Goal: Navigation & Orientation: Find specific page/section

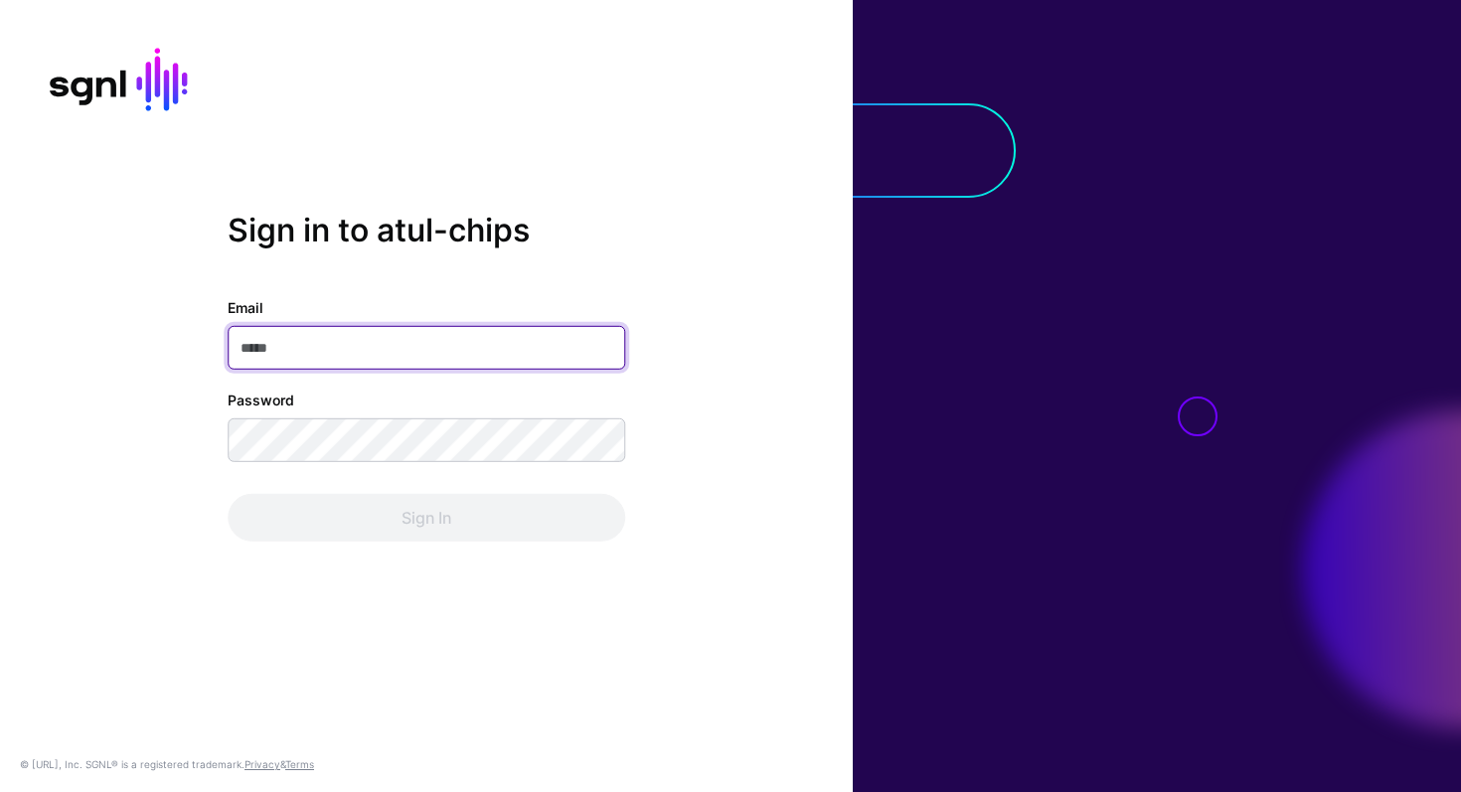
type input "**********"
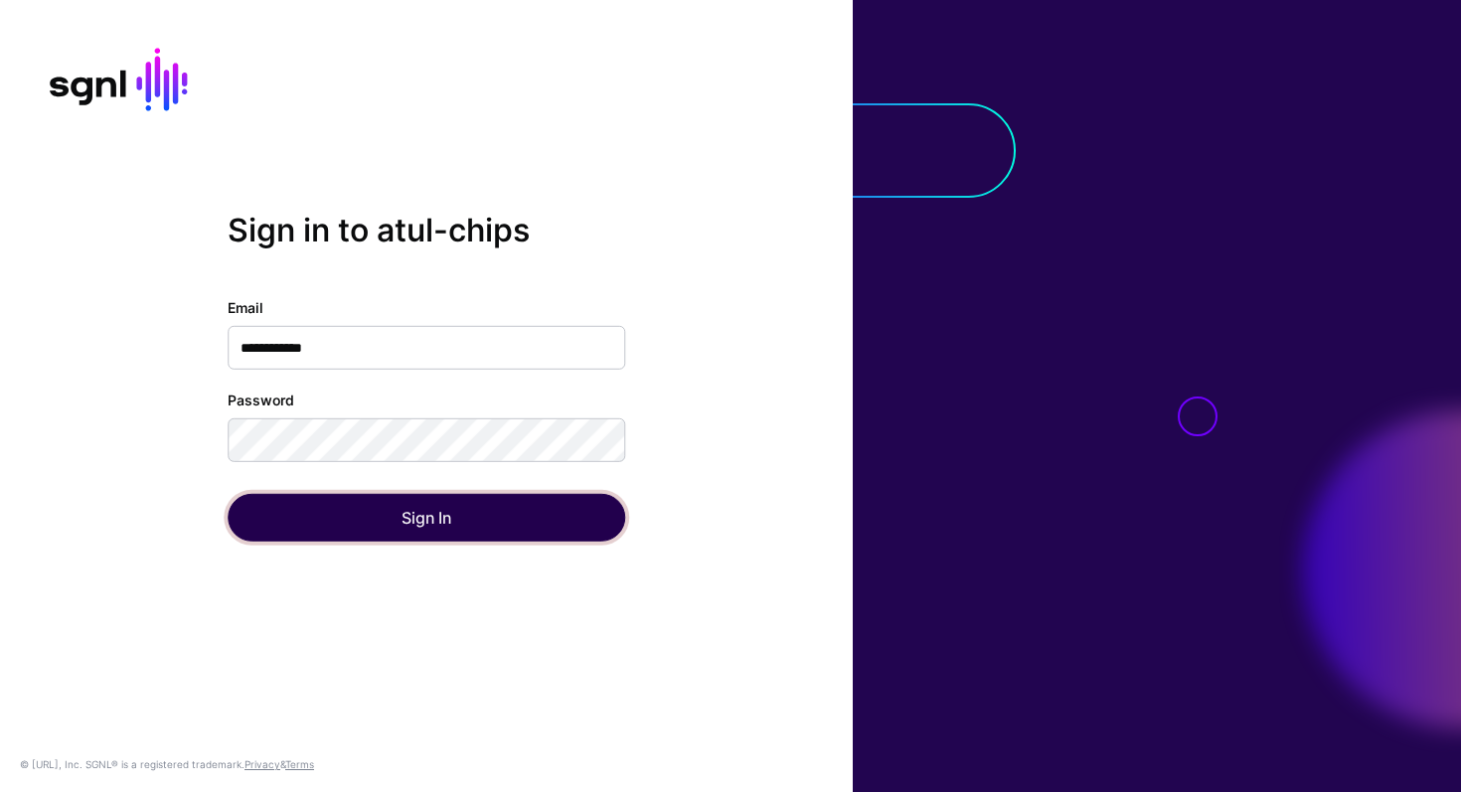
click at [422, 539] on button "Sign In" at bounding box center [427, 518] width 398 height 48
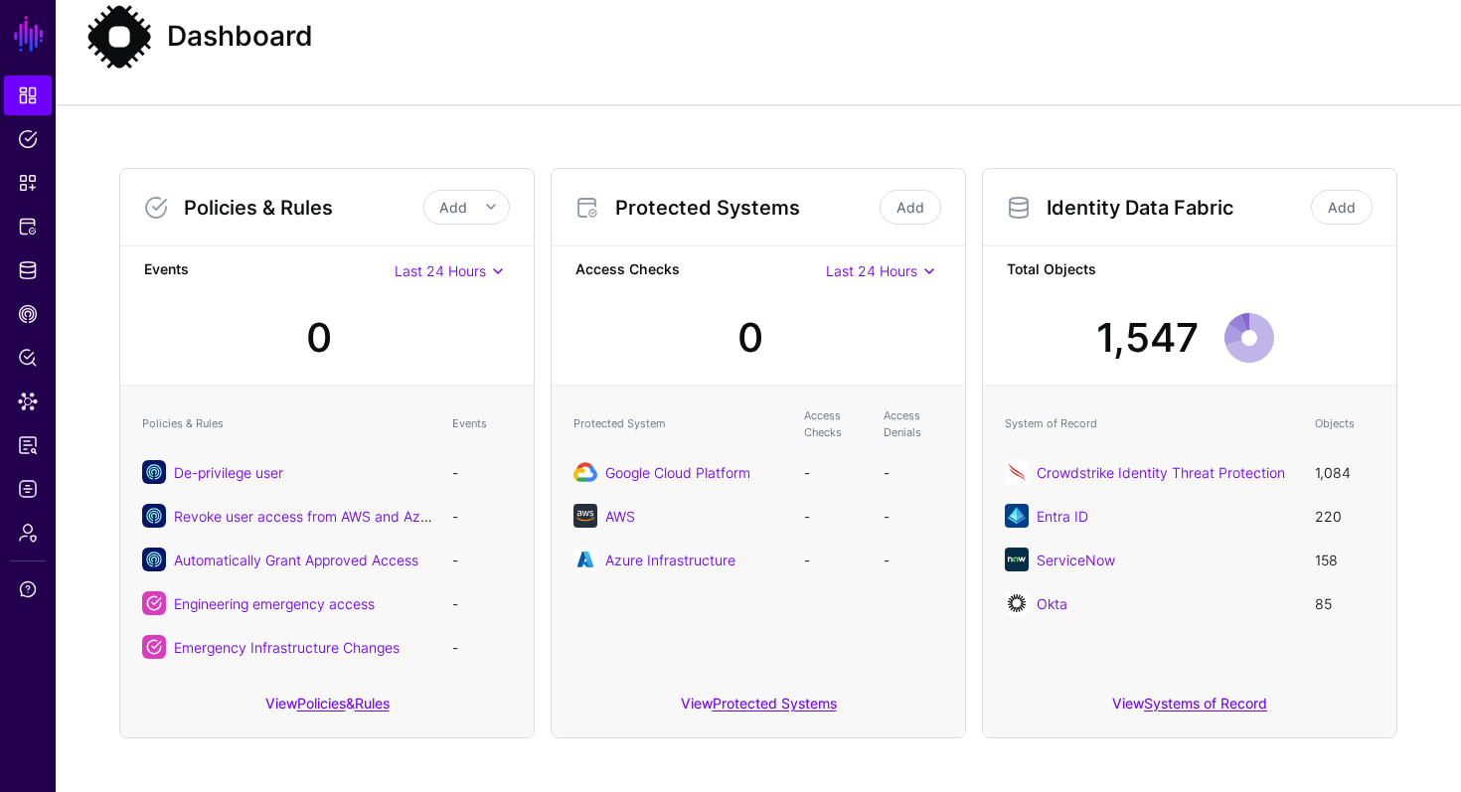
scroll to position [69, 0]
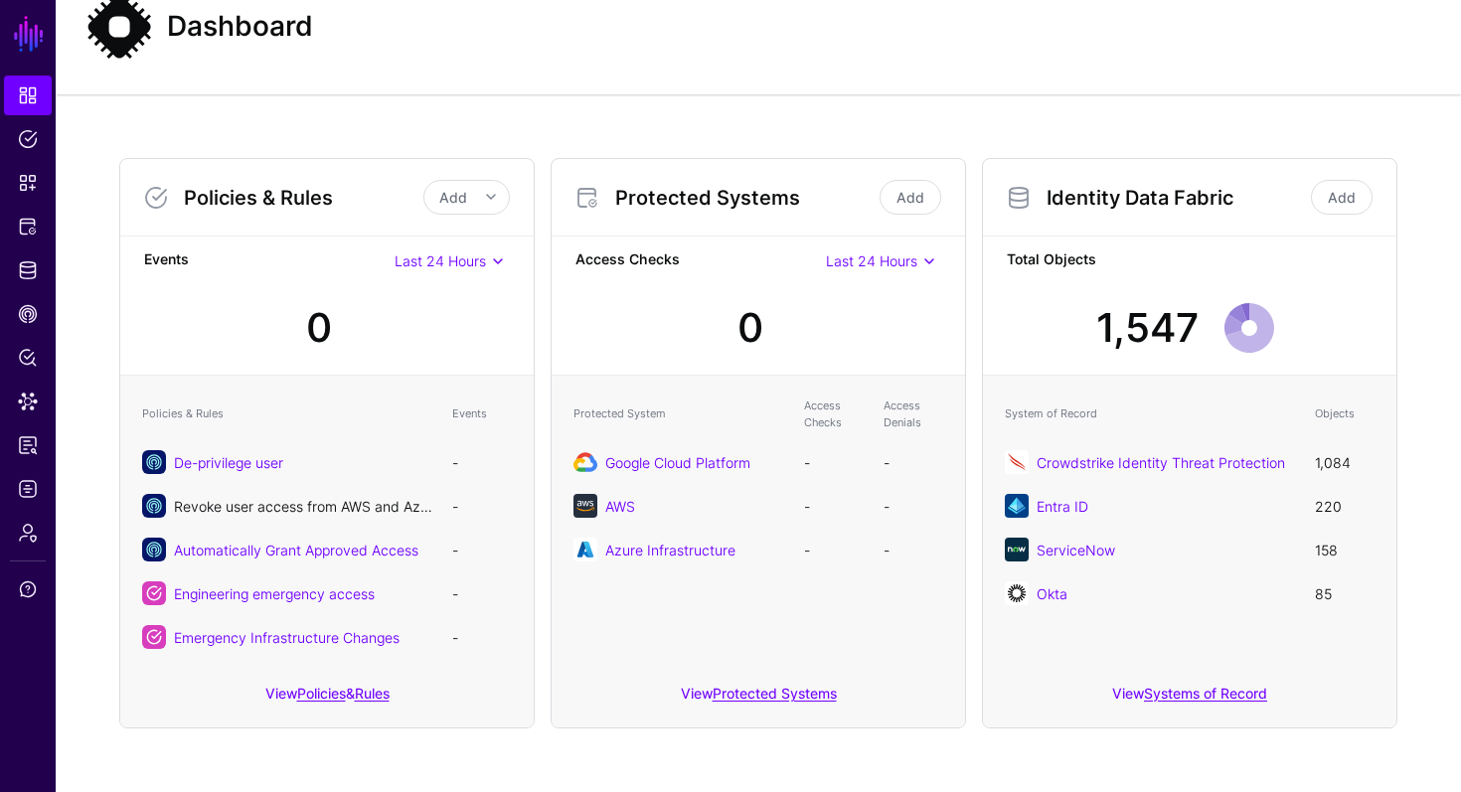
click at [276, 503] on link "Revoke user access from AWS and Azure" at bounding box center [307, 506] width 267 height 17
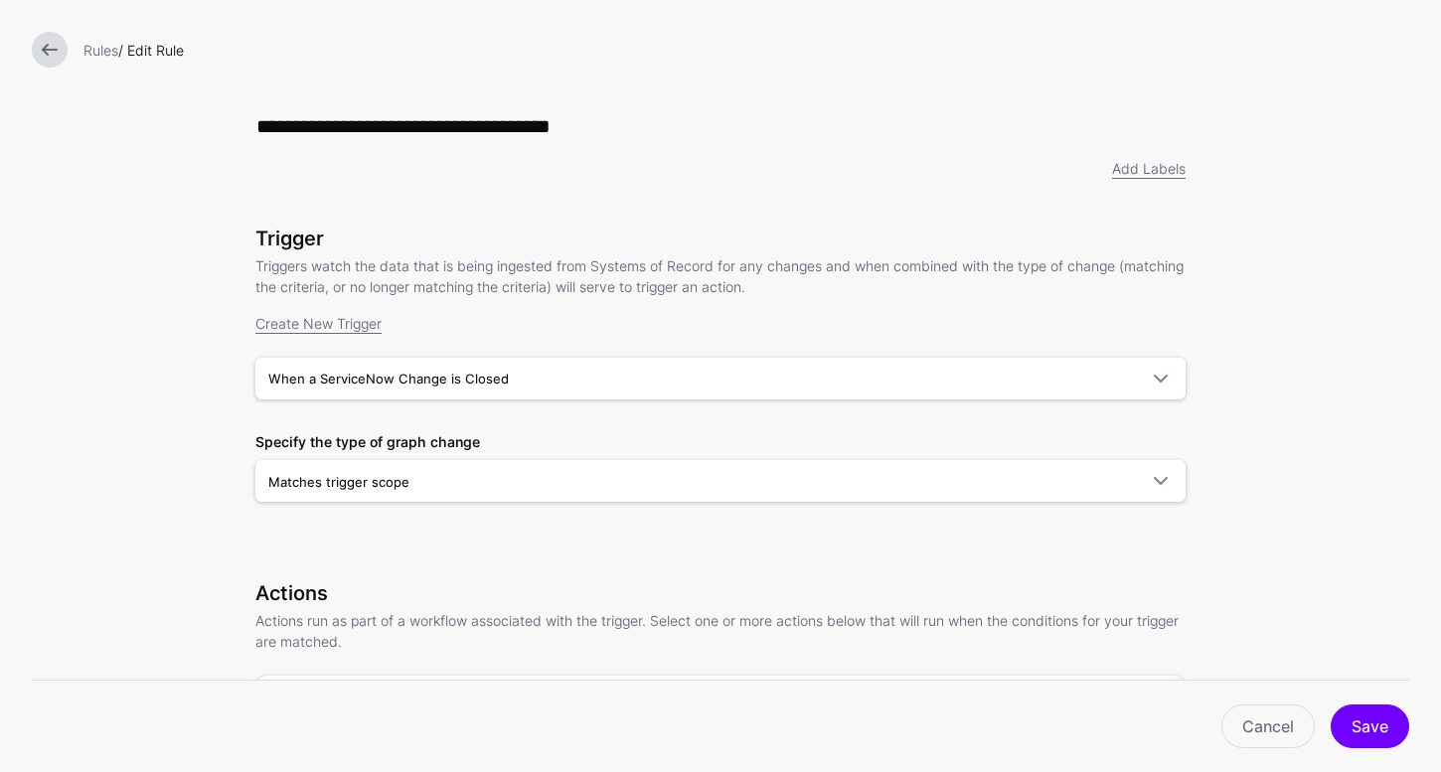
click at [49, 57] on link at bounding box center [50, 50] width 36 height 36
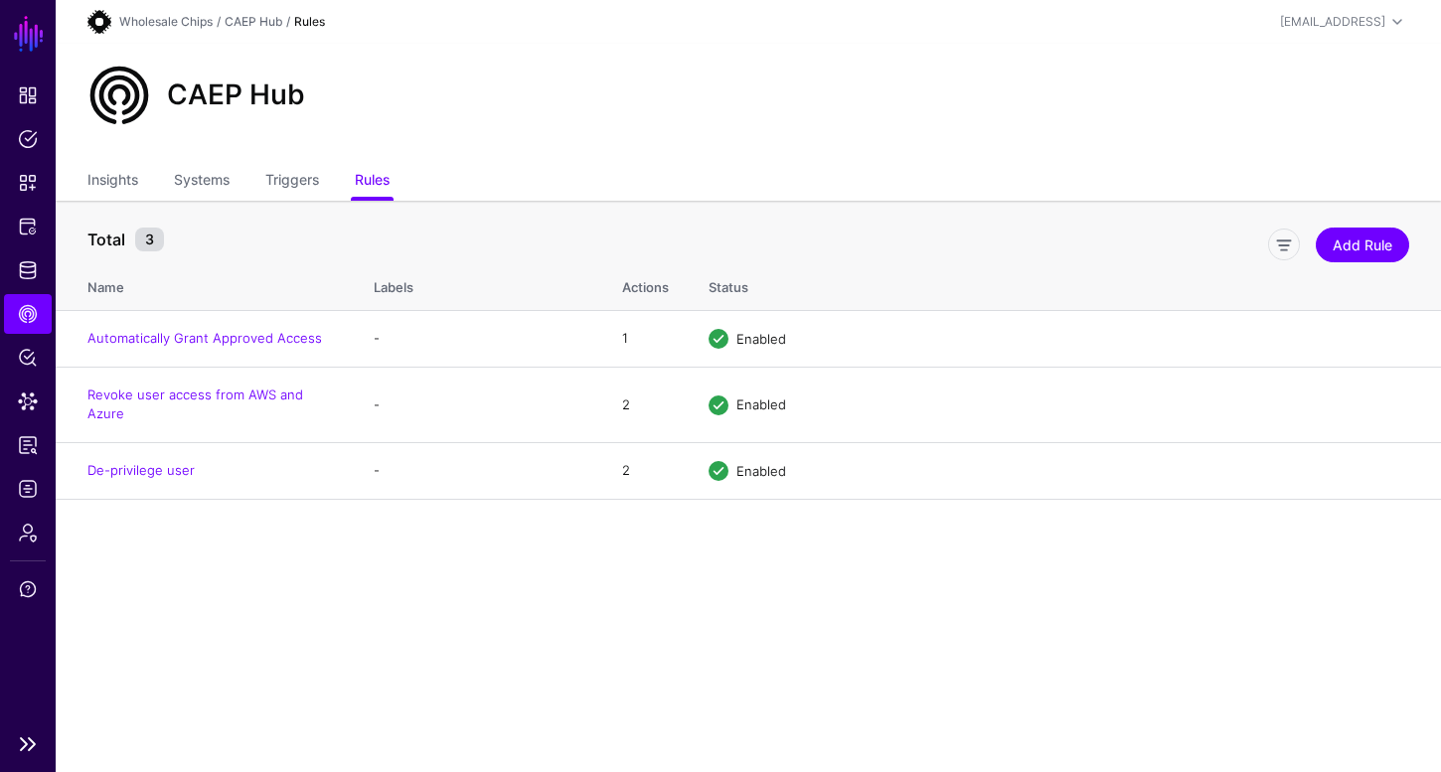
click at [26, 57] on h1 "SGNL" at bounding box center [28, 34] width 56 height 68
click at [26, 42] on link "SGNL" at bounding box center [29, 34] width 34 height 44
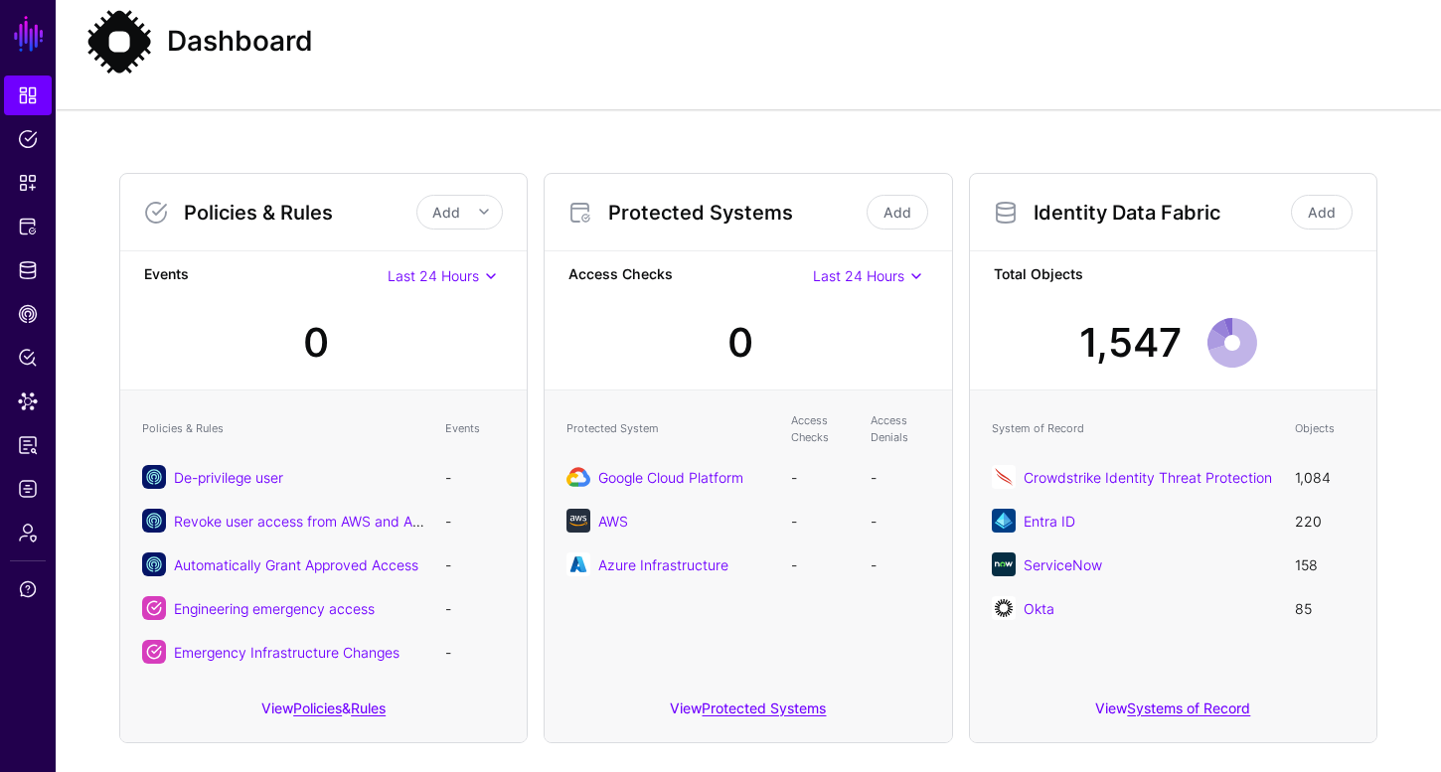
scroll to position [88, 0]
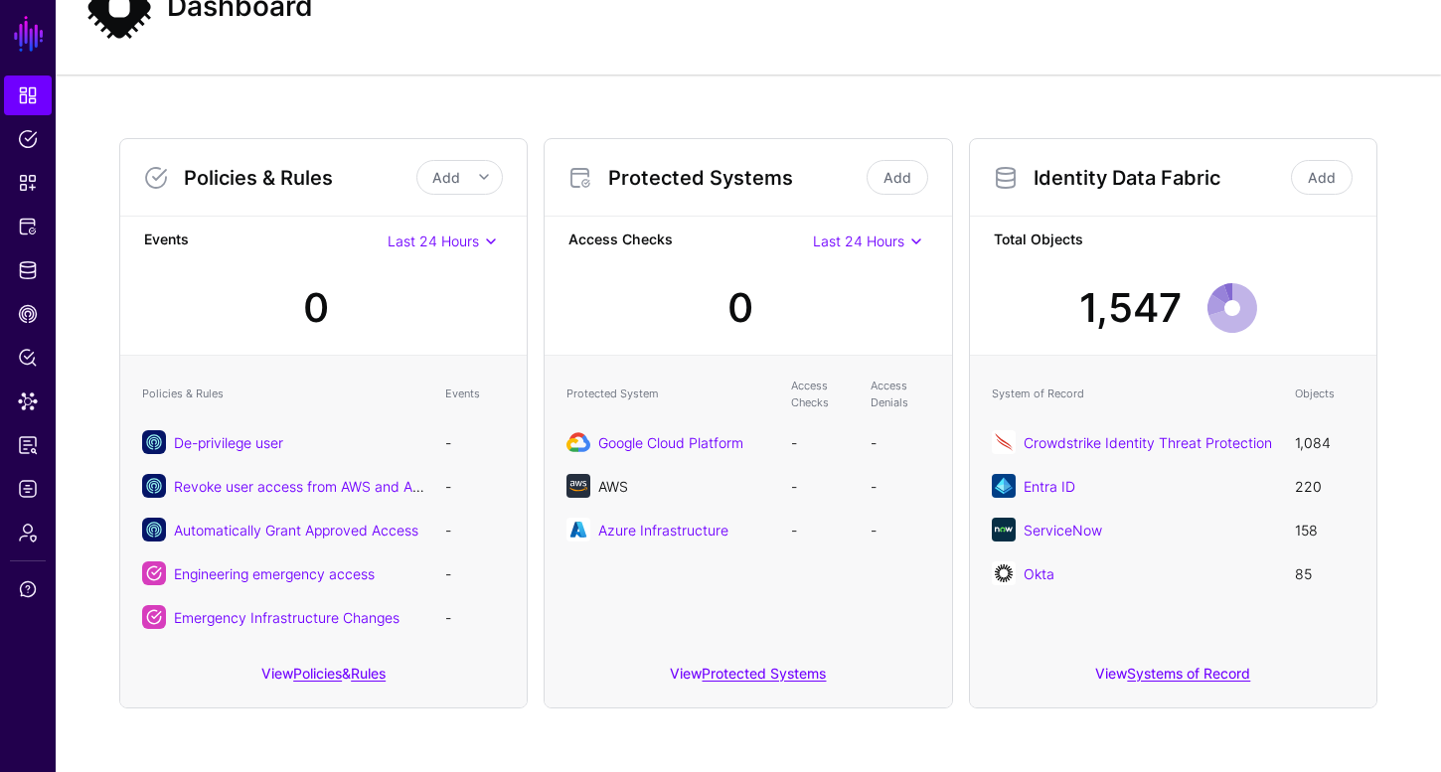
click at [609, 487] on link "AWS" at bounding box center [613, 486] width 30 height 17
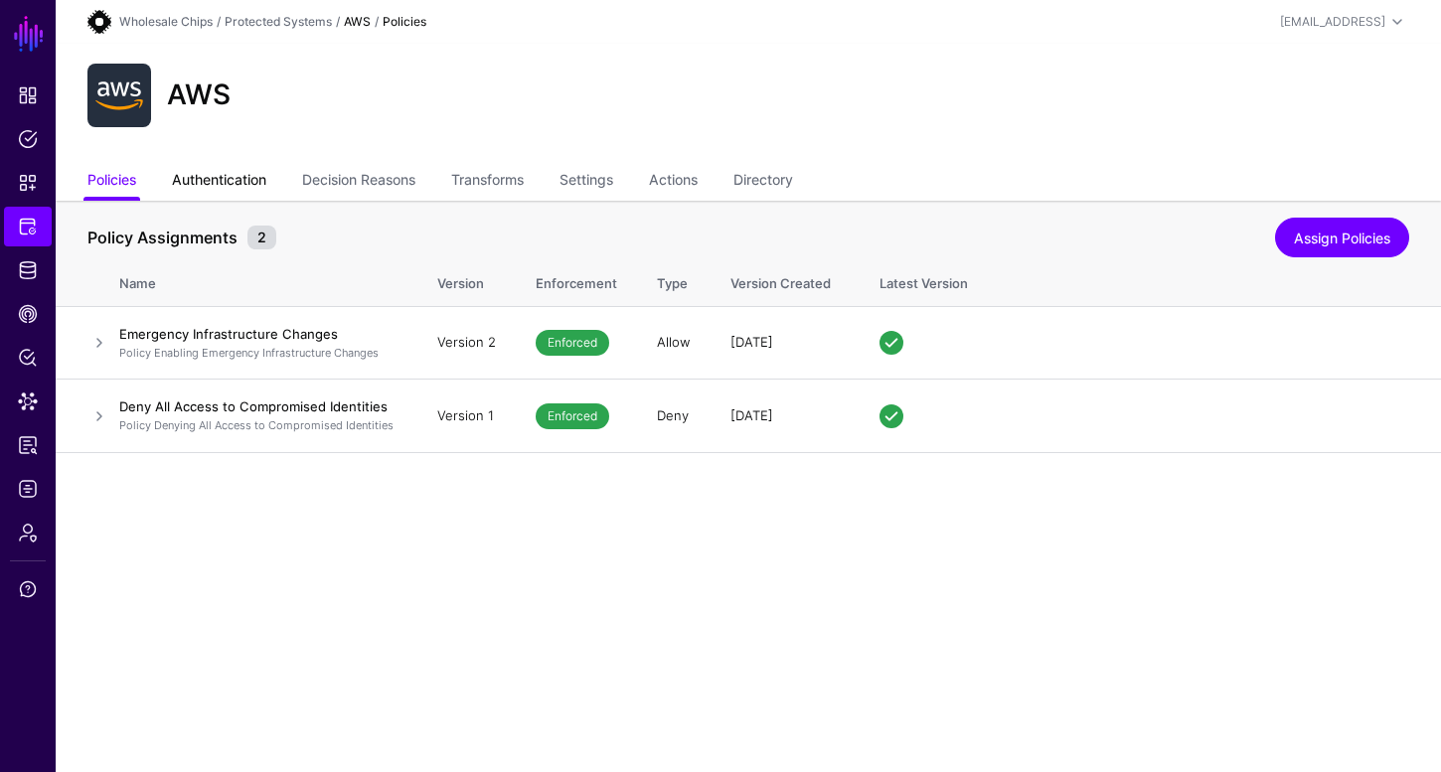
click at [228, 182] on link "Authentication" at bounding box center [219, 182] width 94 height 38
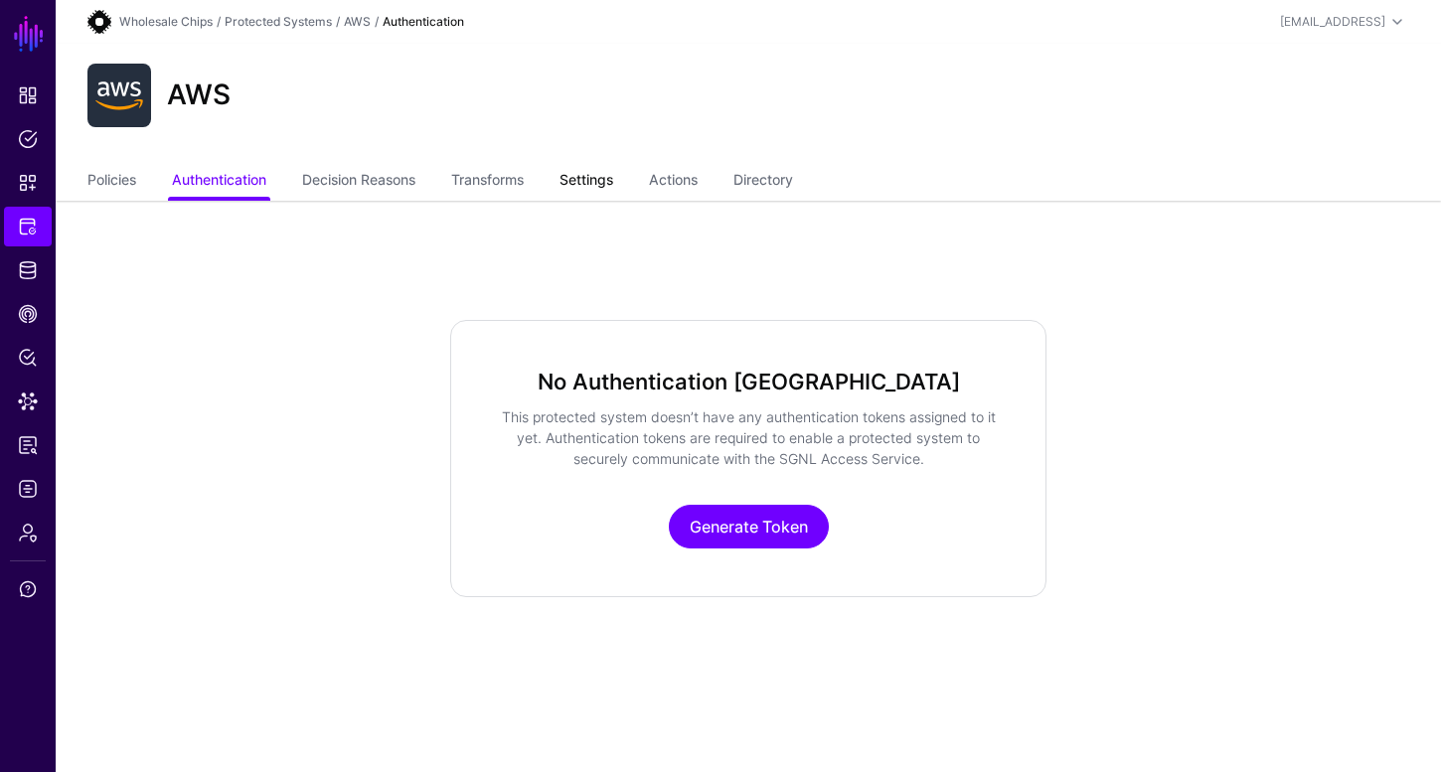
click at [613, 175] on link "Settings" at bounding box center [587, 182] width 54 height 38
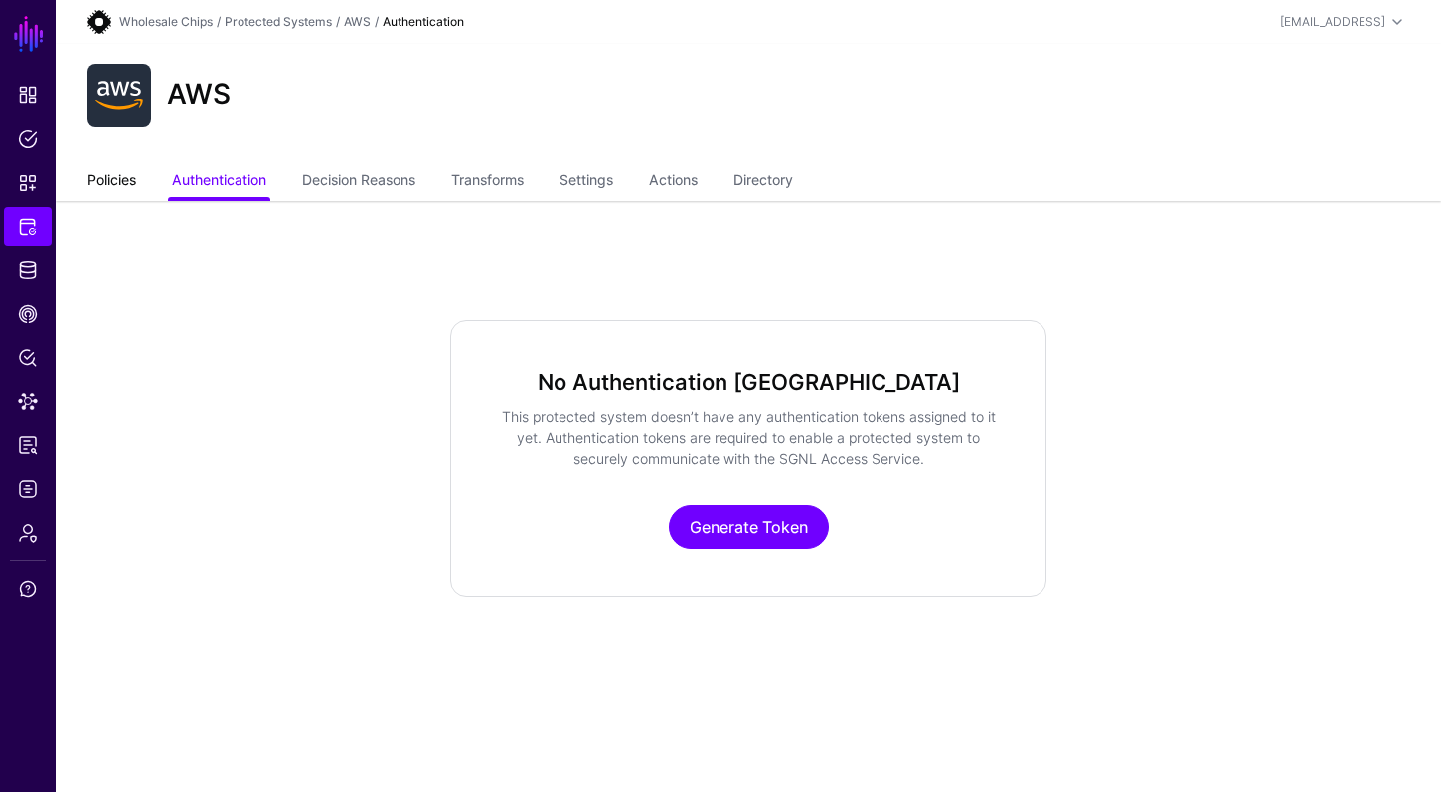
click at [103, 182] on link "Policies" at bounding box center [111, 182] width 49 height 38
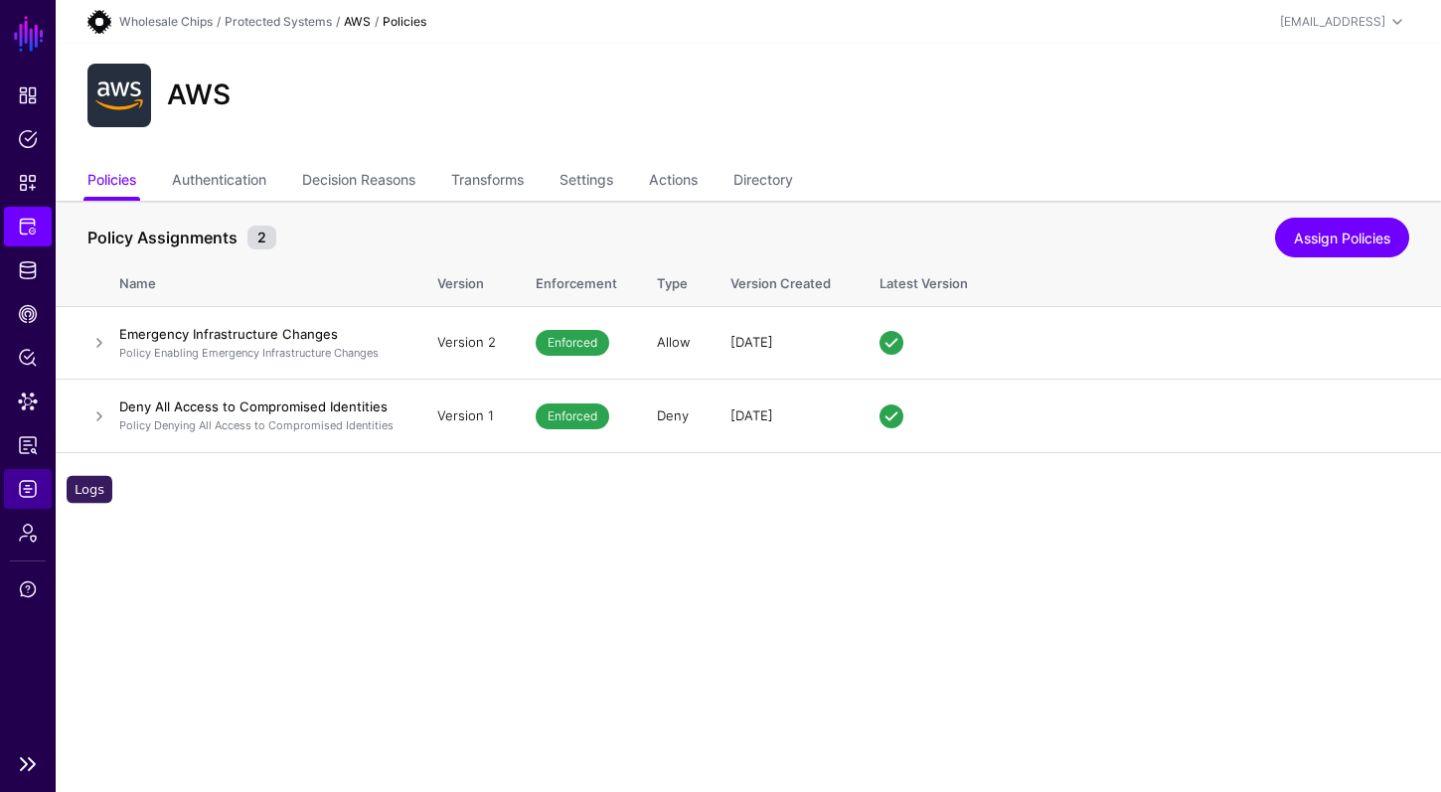
click at [30, 500] on link "Logs" at bounding box center [28, 489] width 48 height 40
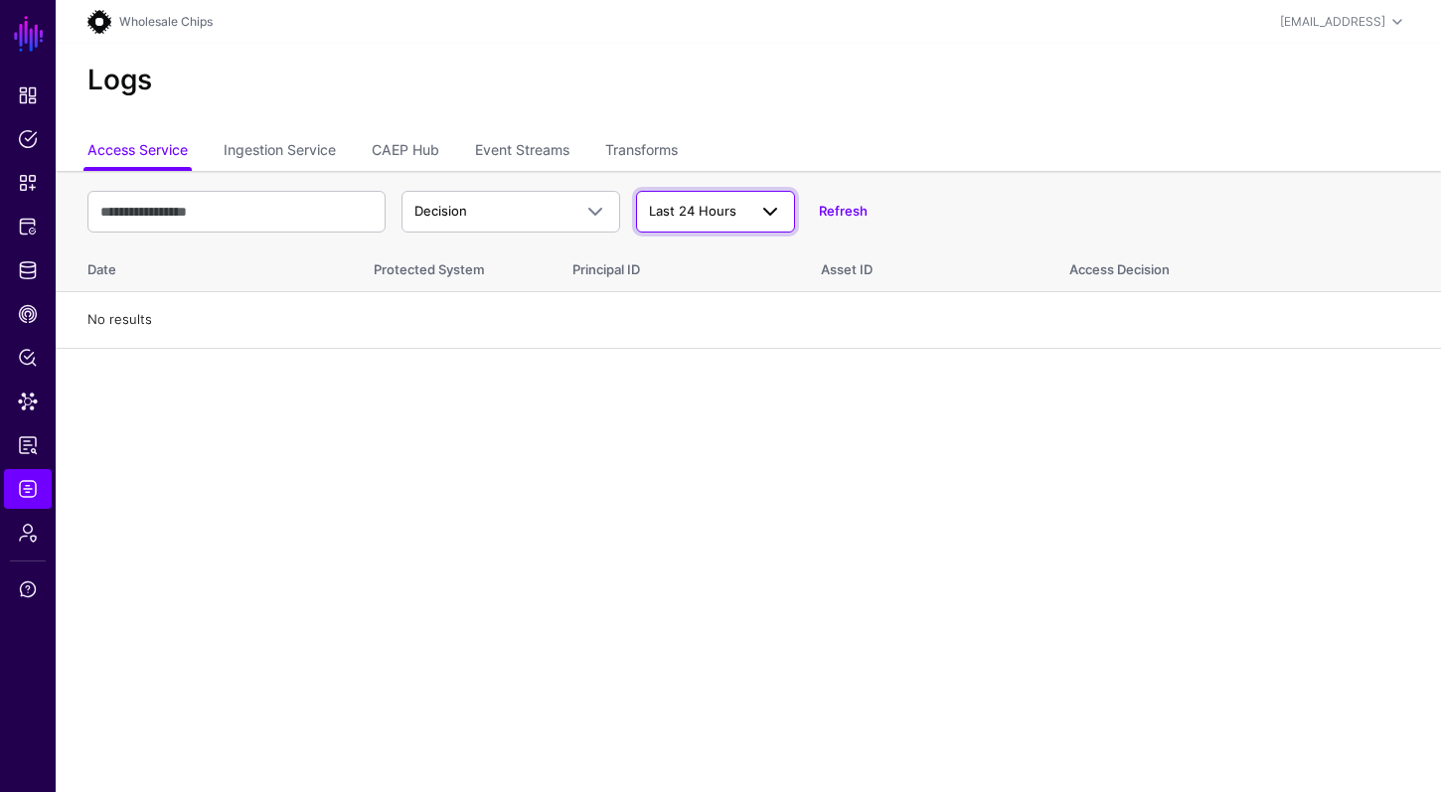
click at [722, 207] on span "Last 24 Hours" at bounding box center [692, 211] width 87 height 16
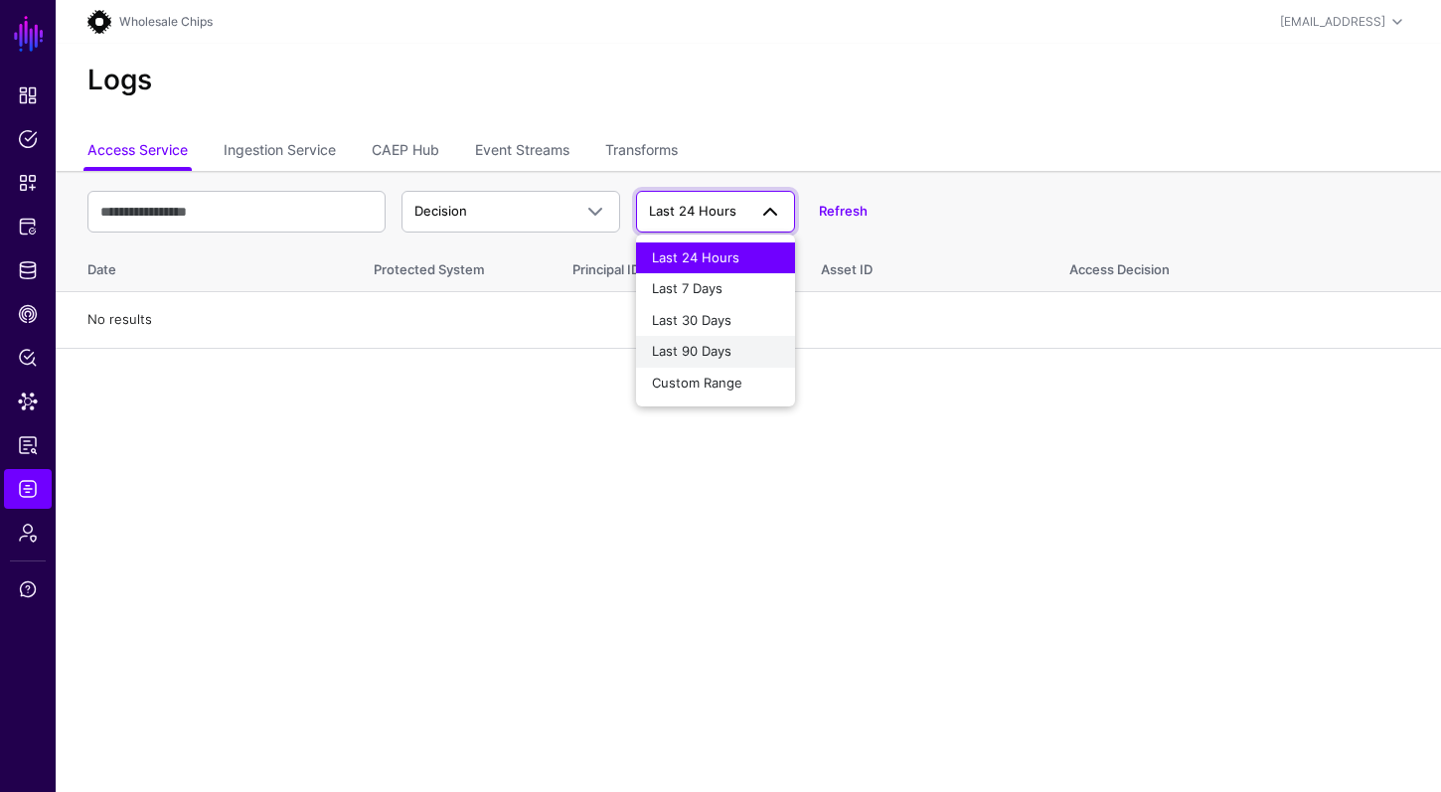
click at [704, 355] on span "Last 90 Days" at bounding box center [692, 351] width 80 height 16
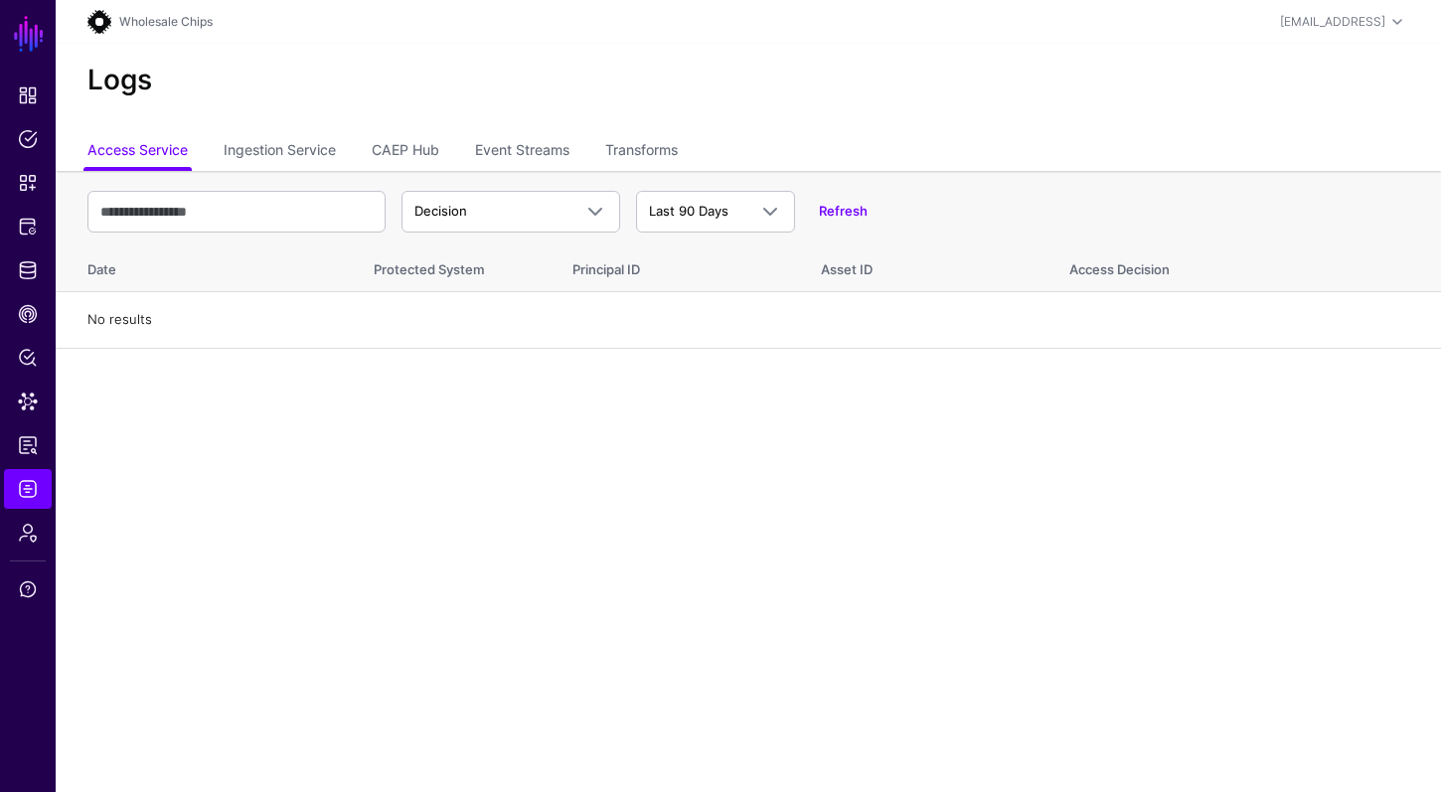
click at [401, 421] on main "SGNL Dashboard Policies Snippets Protected Systems Identity Data Fabric CAEP Hu…" at bounding box center [720, 396] width 1441 height 792
click at [34, 49] on link "SGNL" at bounding box center [29, 34] width 34 height 44
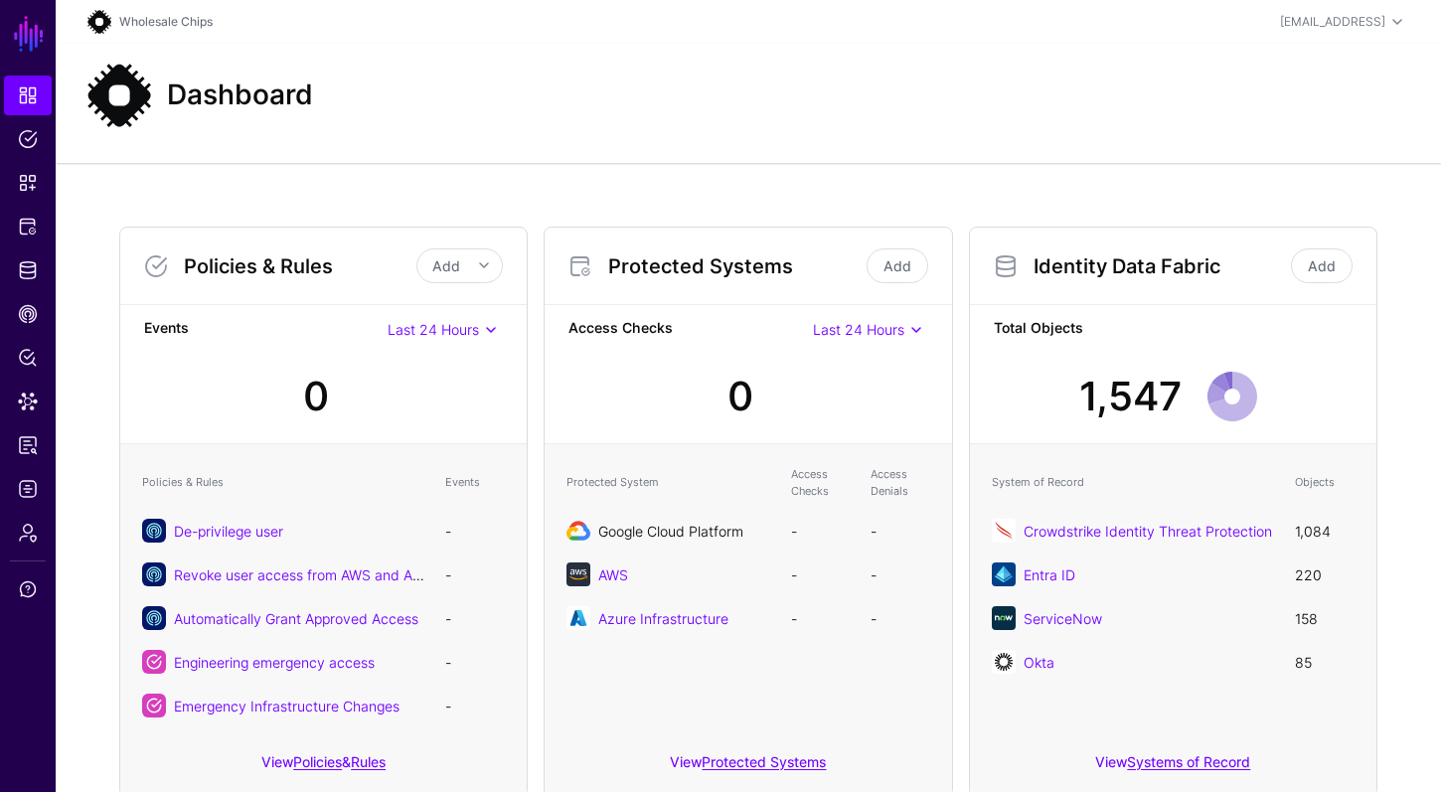
click at [648, 529] on link "Google Cloud Platform" at bounding box center [670, 531] width 145 height 17
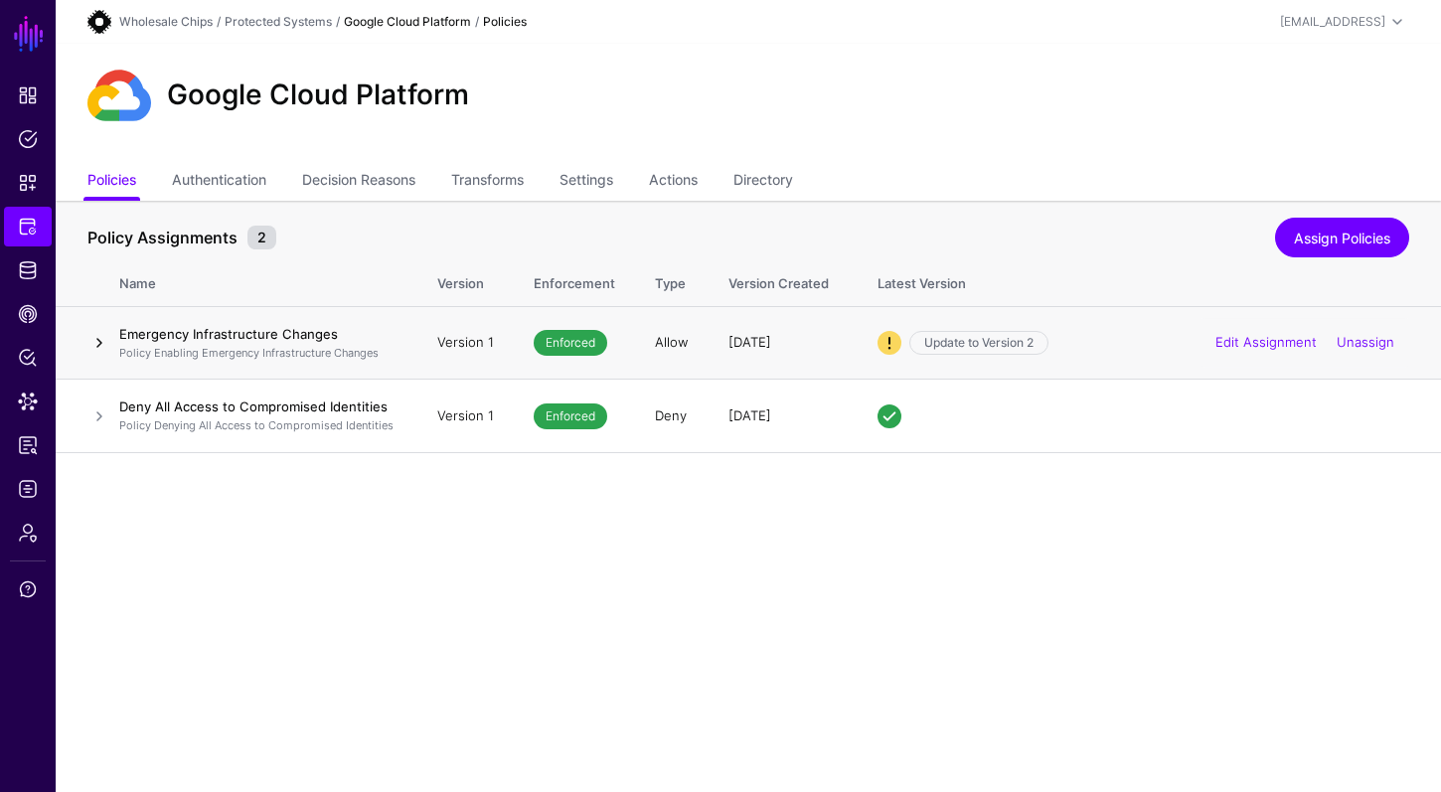
click at [99, 342] on link at bounding box center [99, 343] width 24 height 24
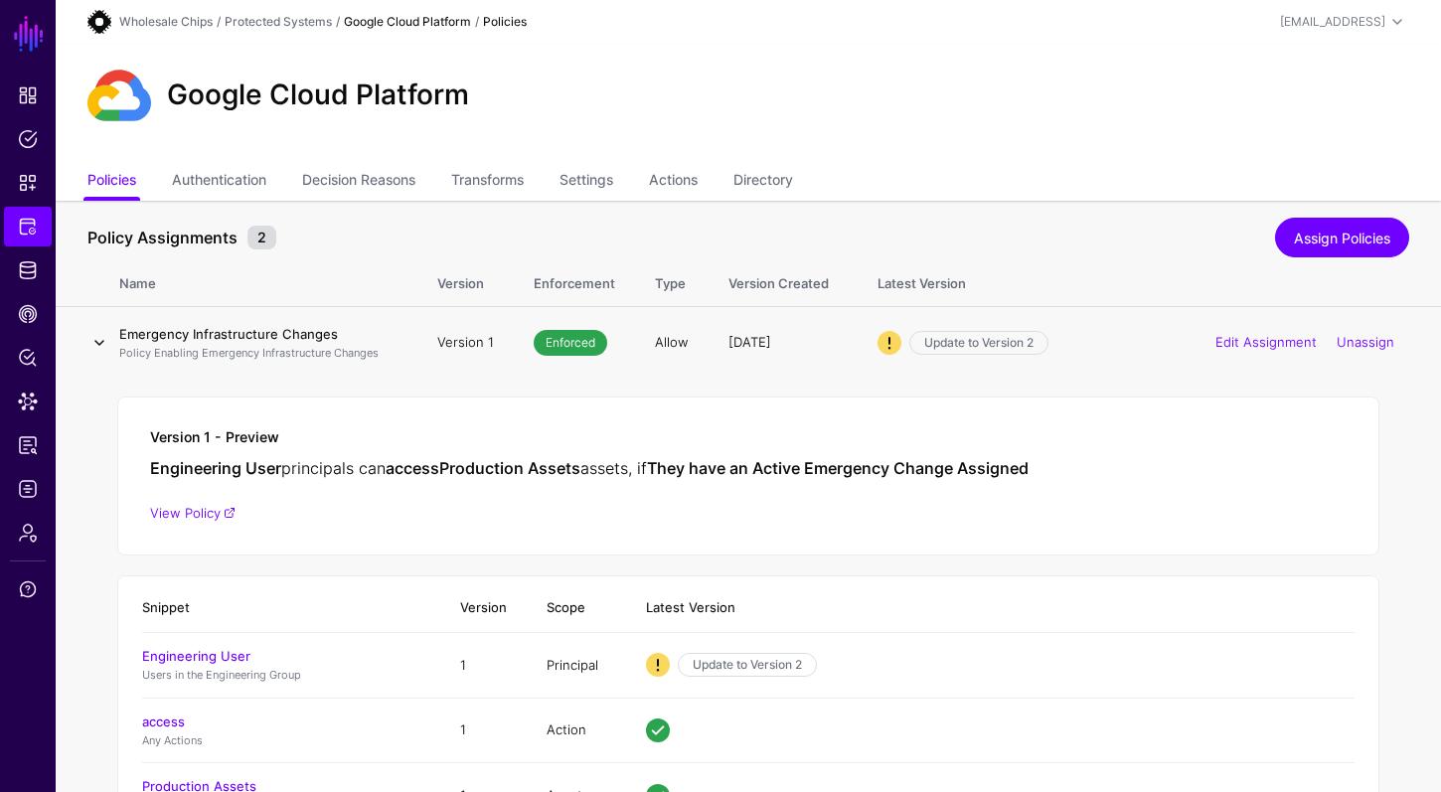
click at [93, 343] on link at bounding box center [99, 343] width 24 height 24
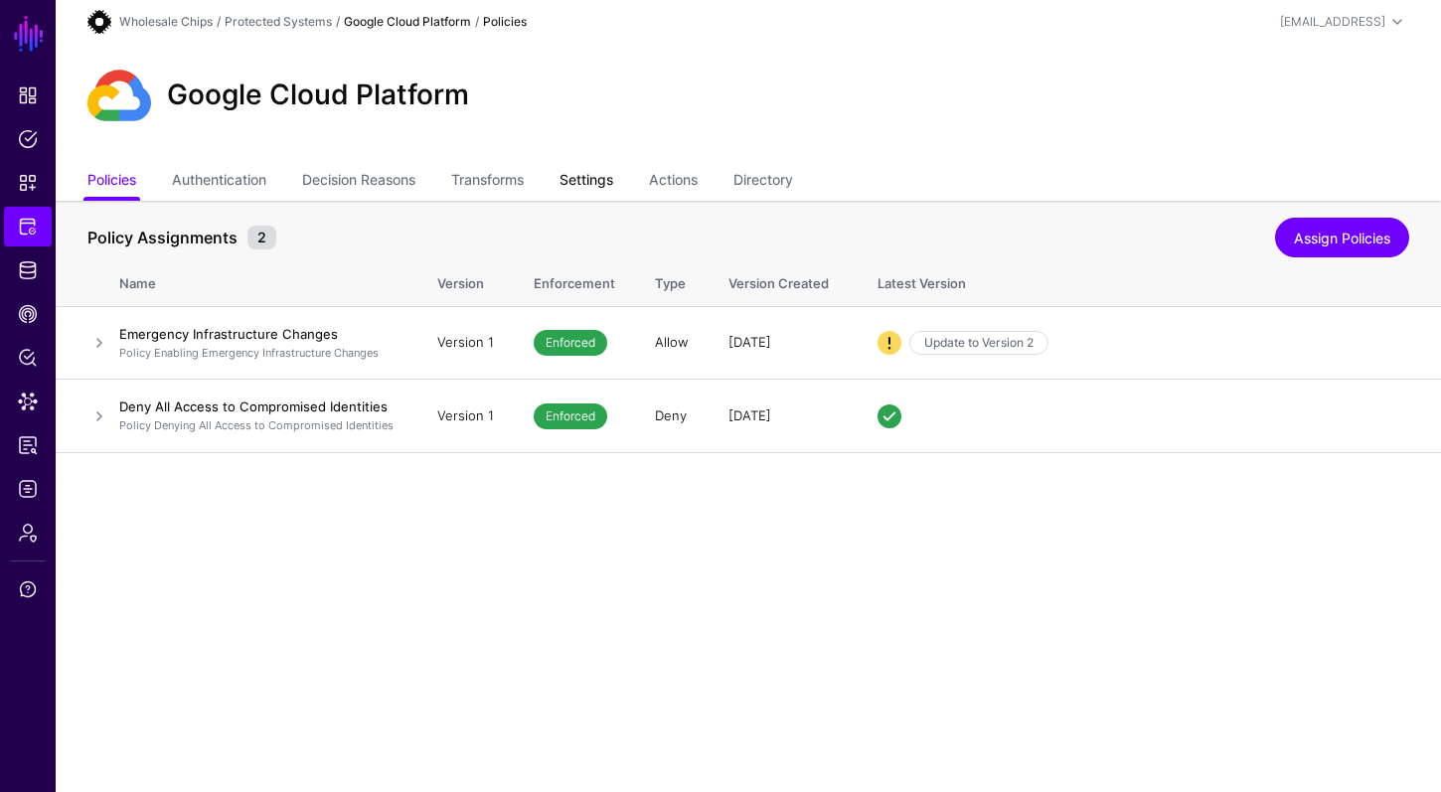
click at [597, 188] on link "Settings" at bounding box center [587, 182] width 54 height 38
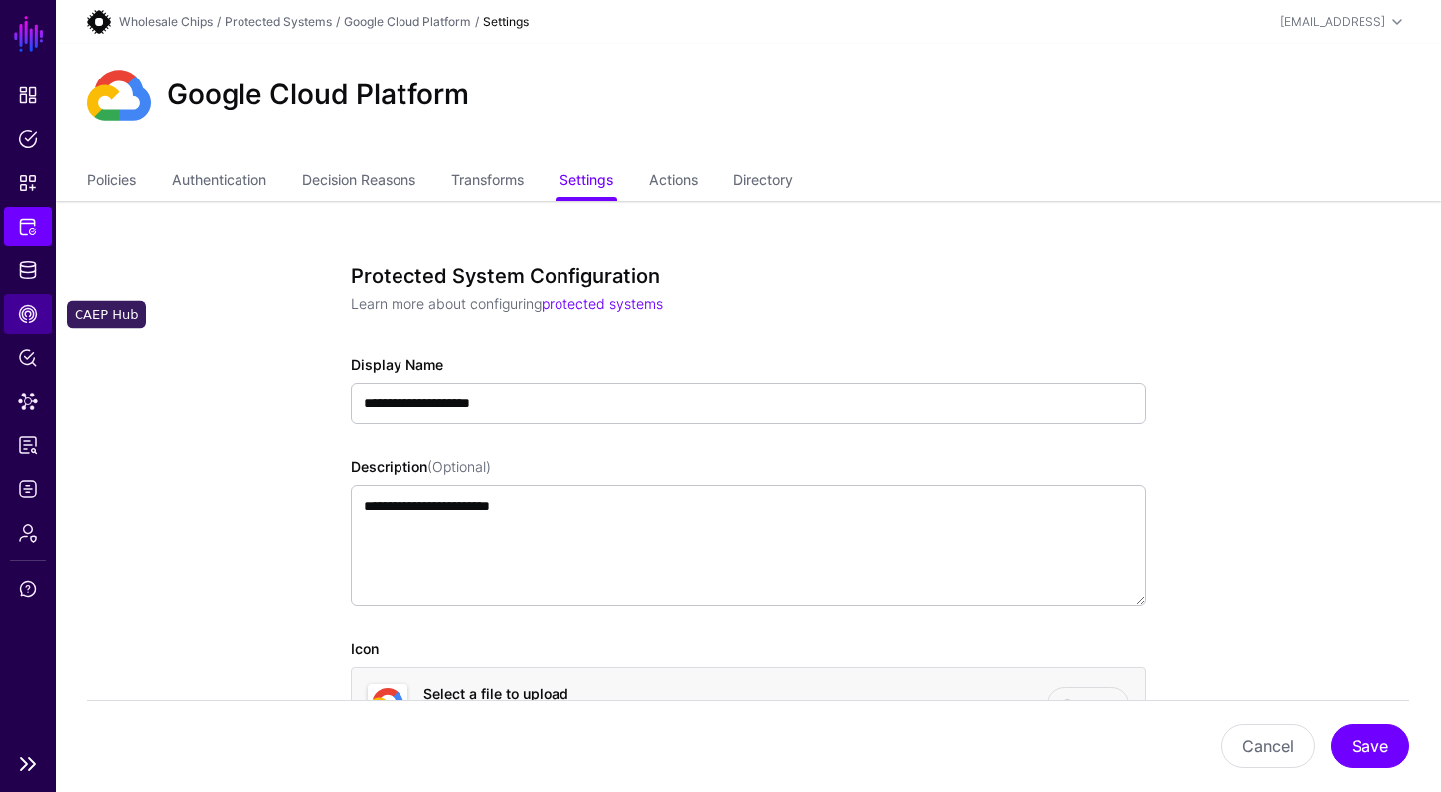
click at [30, 315] on span "CAEP Hub" at bounding box center [28, 314] width 20 height 20
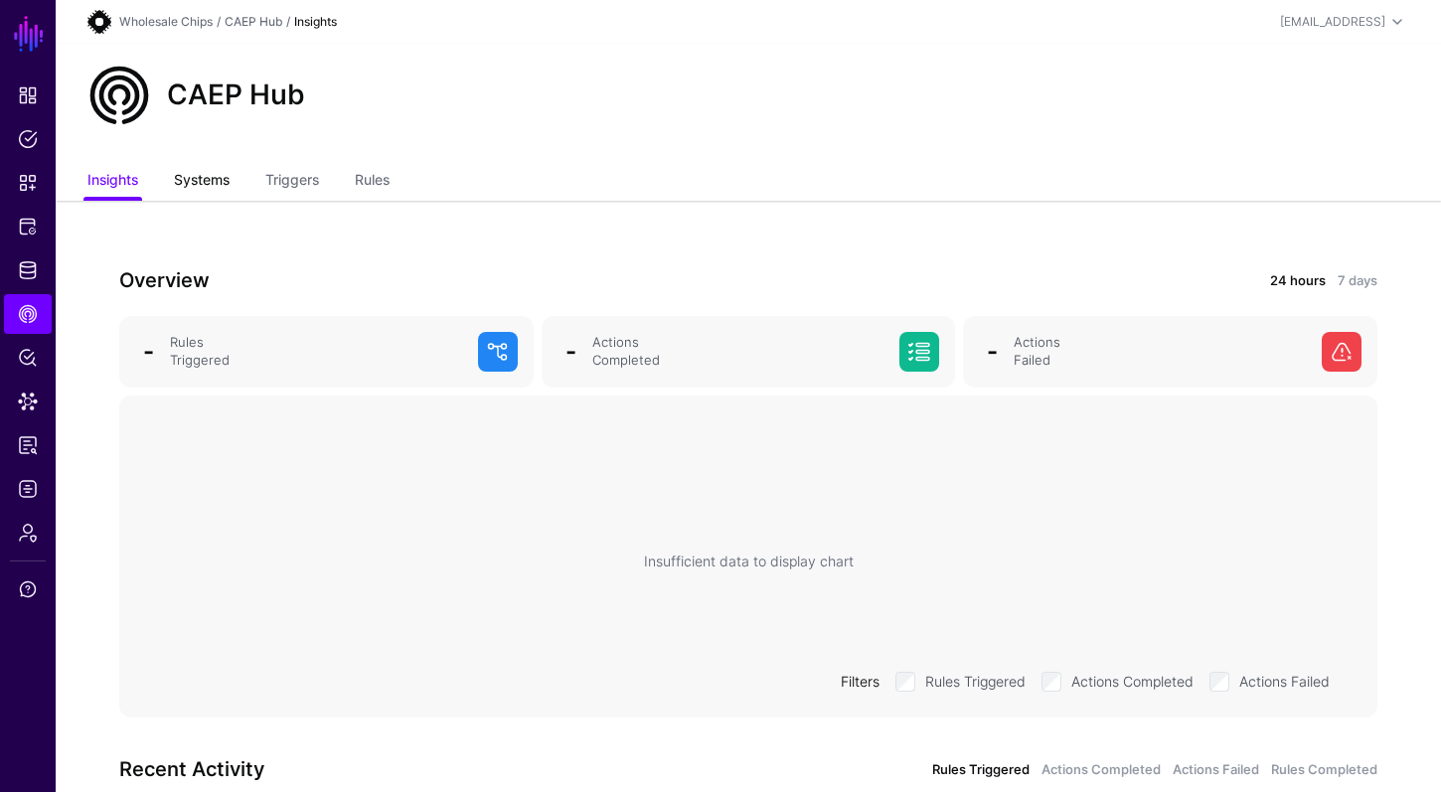
click at [218, 186] on link "Systems" at bounding box center [202, 182] width 56 height 38
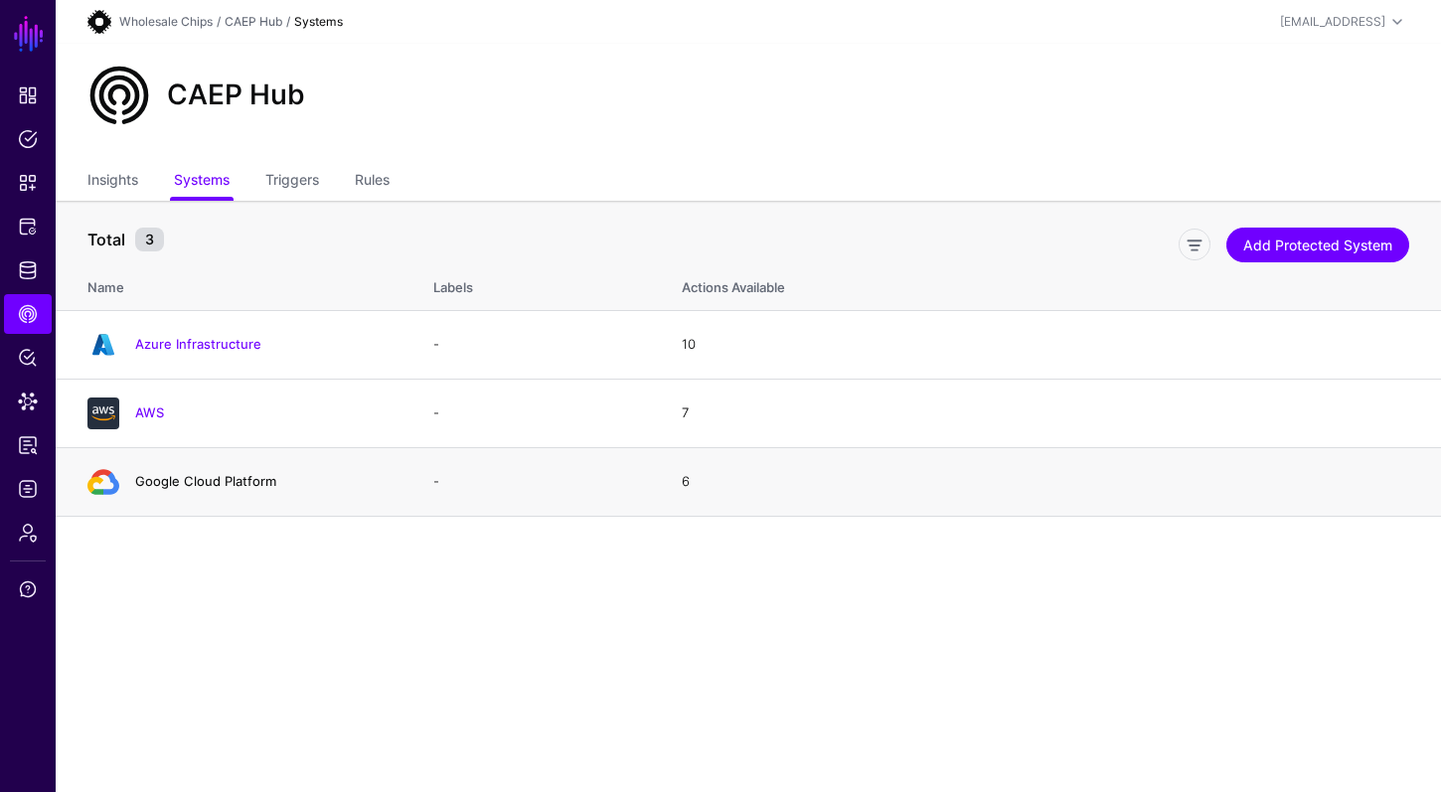
click at [172, 476] on link "Google Cloud Platform" at bounding box center [205, 481] width 141 height 16
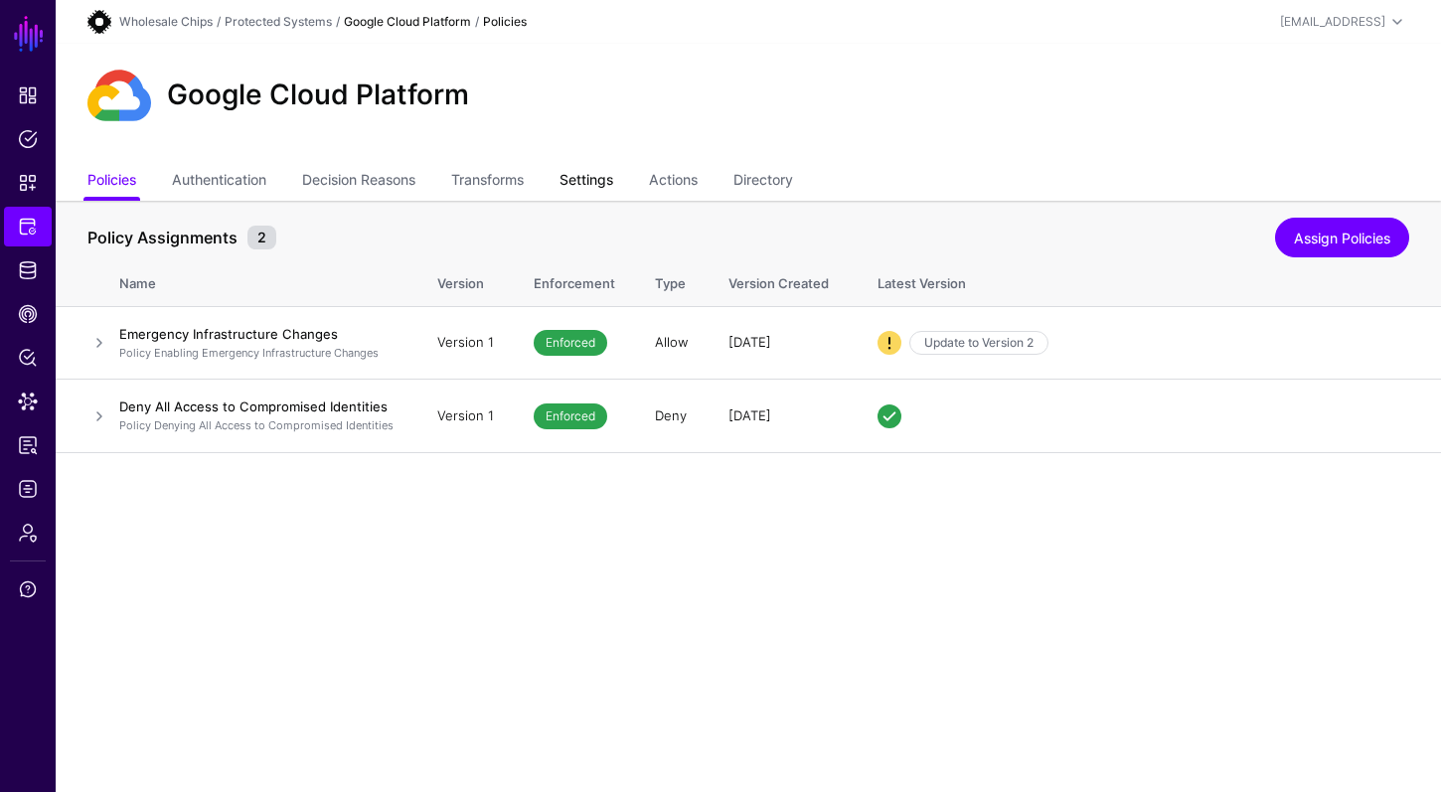
click at [613, 186] on link "Settings" at bounding box center [587, 182] width 54 height 38
